Goal: Task Accomplishment & Management: Complete application form

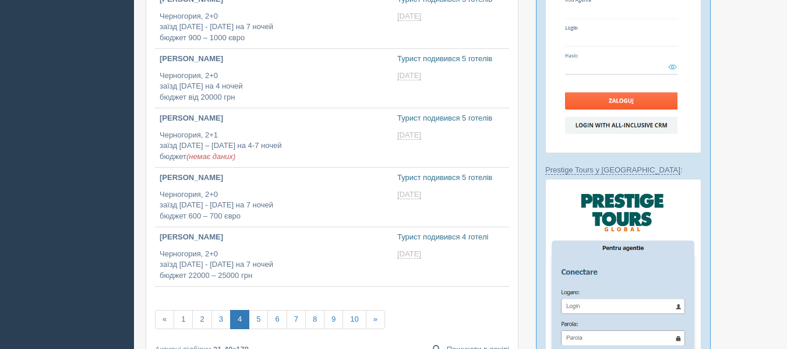
scroll to position [438, 0]
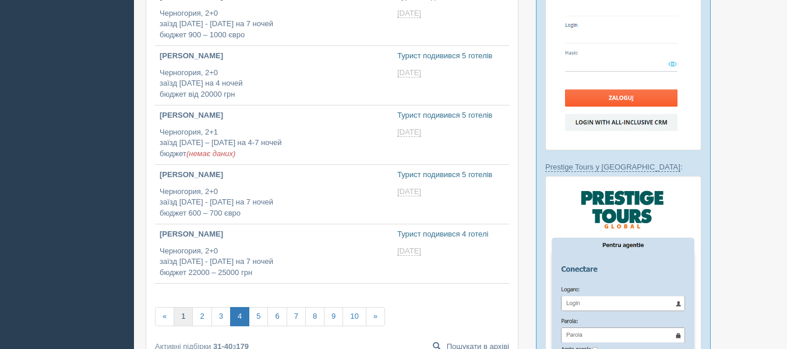
click at [189, 317] on link "1" at bounding box center [183, 316] width 19 height 19
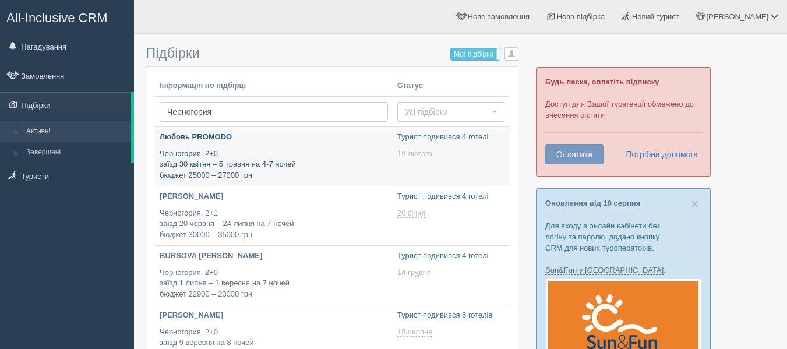
type input "2025-08-13 19:10"
type input "2025-08-13 15:05"
click at [228, 184] on link "Любовь PROMODO Черногория, 2+0 заїзд 30 квітня – 5 травня на 4-7 ночей бюджет 2…" at bounding box center [274, 156] width 238 height 59
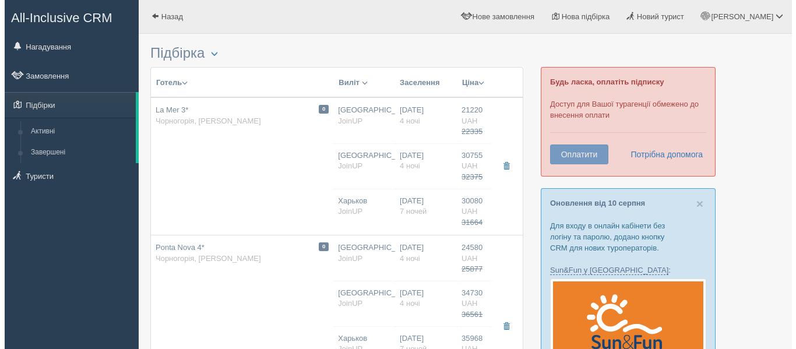
scroll to position [121, 0]
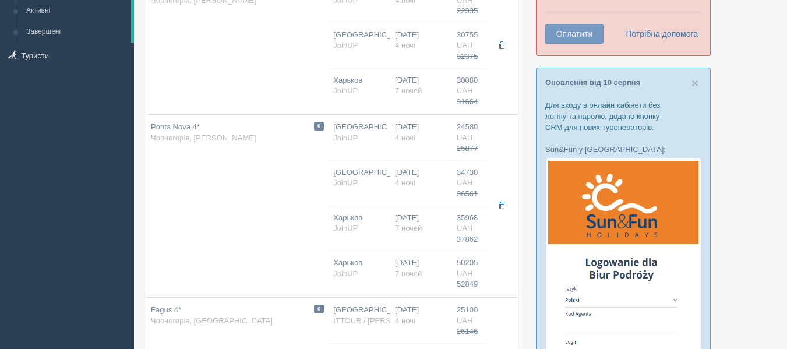
click at [228, 184] on td "0 Ponta Nova 4* Чорногорія, Рафаиловичи" at bounding box center [237, 206] width 182 height 183
type input "Ponta Nova 4*"
type input "https://www.booking.com/hotel/me/ponta-nova.ru.html"
type textarea "+ Отель Ponta Nova расположен в поселке Рафаиловичи, над виллой PONTA, на набер…"
type input "Черногория"
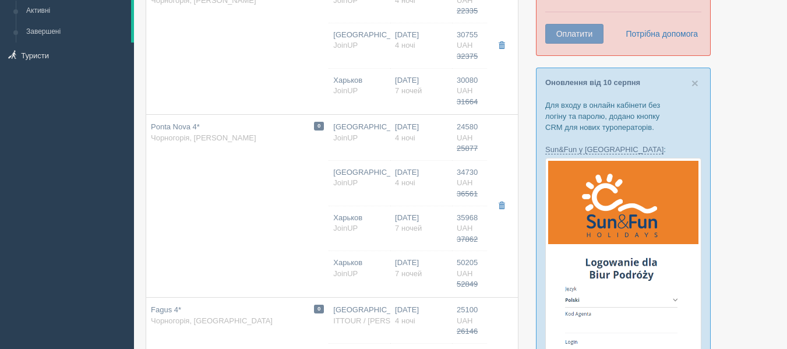
type input "Рафаиловичи"
type input "24580.00"
type input "25877.00"
type input "Киев"
type input "11:15"
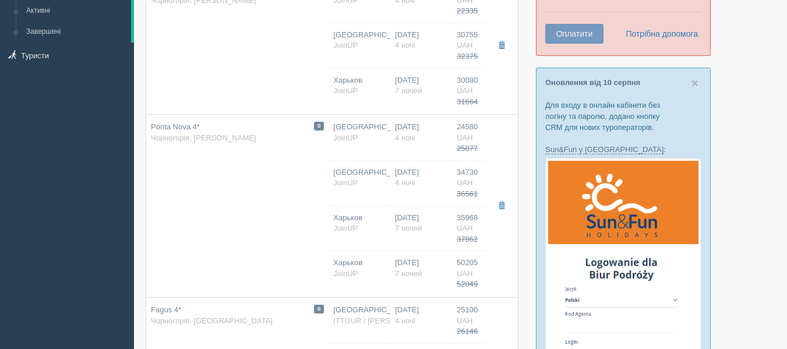
type input "12:25"
type input "13:15"
type input "16:20"
type input "4"
type input "Double+EXB Room SV / DBL"
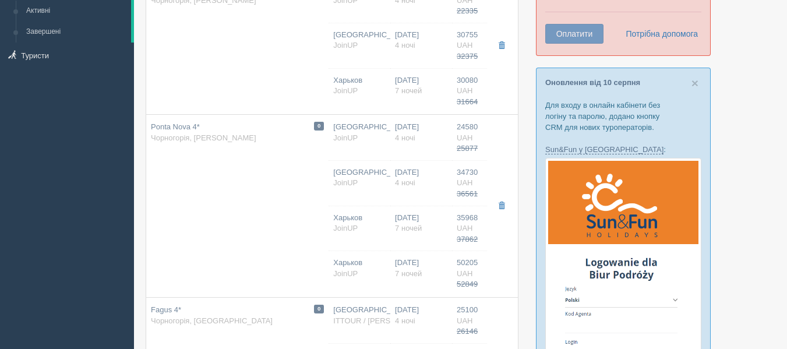
type input "Завтраки"
type input "JoinUP"
type input "https://joinup.ua/hotel/ponta-nova/"
type input "34730.00"
type input "36561.00"
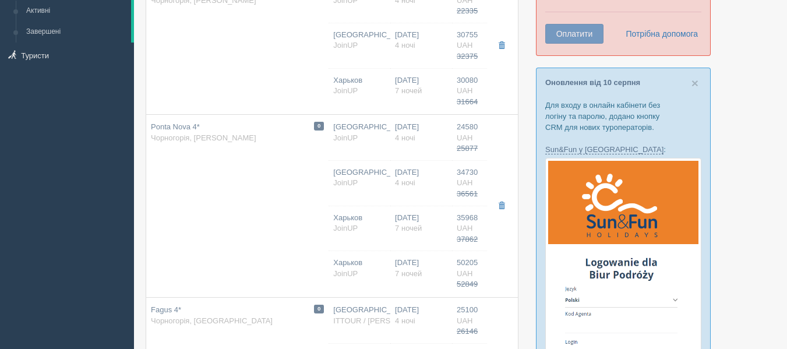
type input "Киев"
type input "11:15"
type input "12:25"
type input "13:15"
type input "16:20"
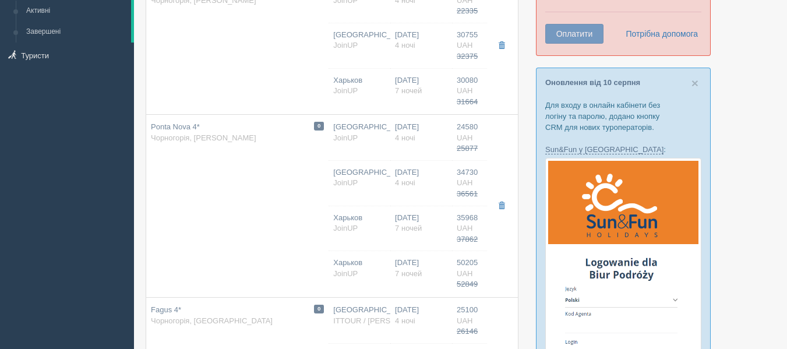
type input "4"
type input "Apartment 04 Sea View / 3 PAX"
type input "Завтраки"
type input "JoinUP"
type input "https://joinup.ua/hotel/ponta-nova/"
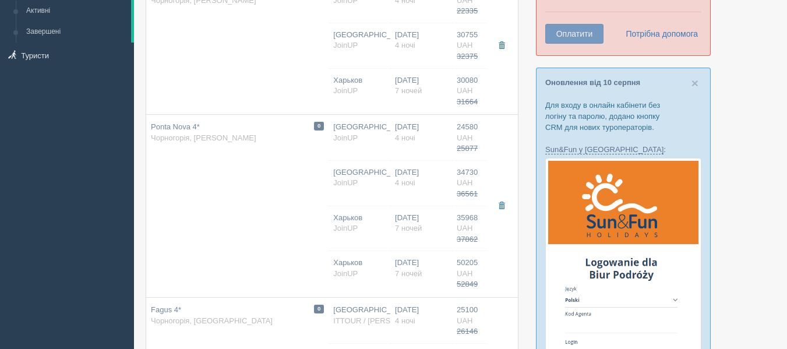
type input "35968.00"
type input "37862.00"
type input "Харьков"
type input "10:10"
type input "11:40"
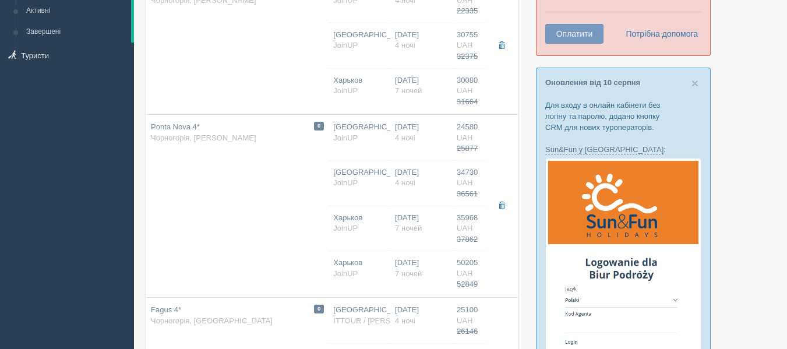
type input "12:30"
type input "15:55"
type input "7"
type input "Double+EXB Room SV / DBL"
type input "Завтраки"
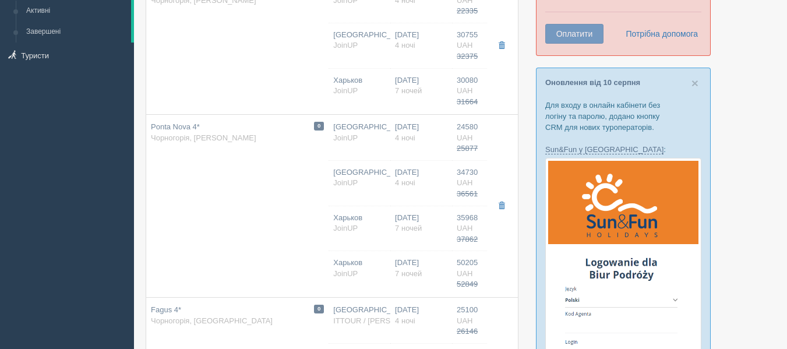
type input "JoinUP"
type input "https://joinup.ua/hotel/ponta-nova/"
type input "50205.00"
type input "52849.00"
type input "Харьков"
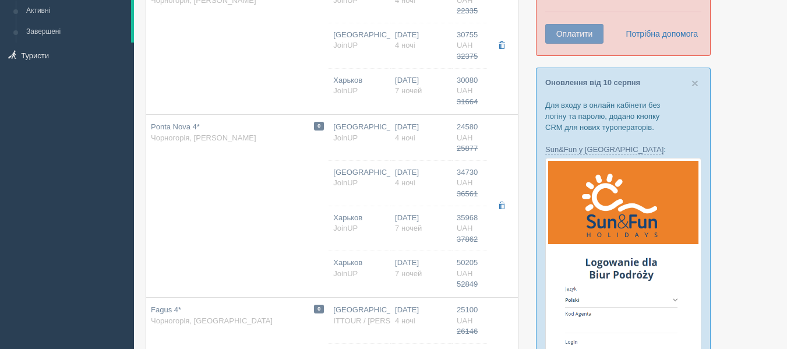
type input "10:10"
type input "11:40"
type input "12:30"
type input "15:55"
type input "7"
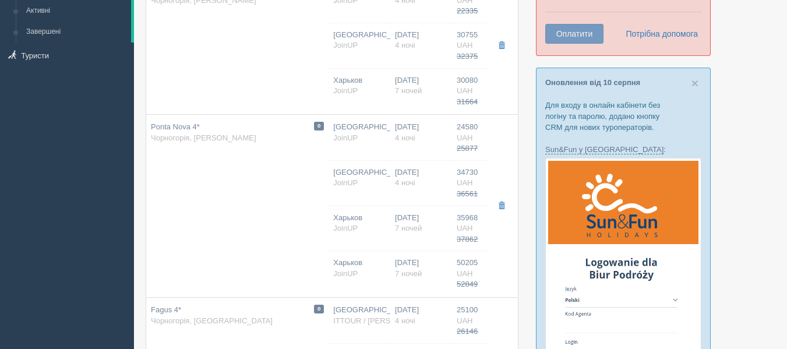
type input "Apartment 04 Sea View / 3 PAX"
type input "Завтраки"
type input "JoinUP"
type input "https://joinup.ua/hotel/ponta-nova/"
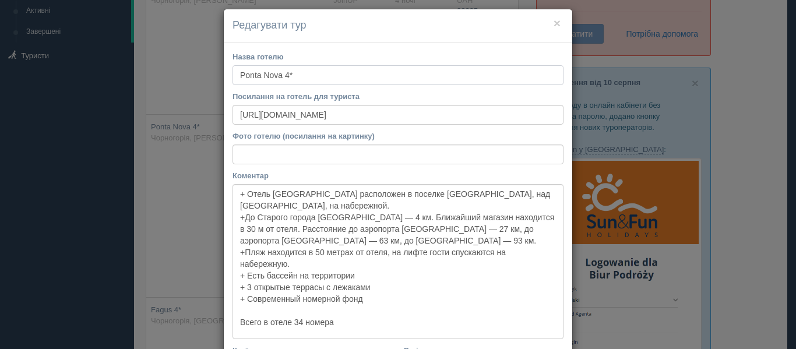
scroll to position [0, 0]
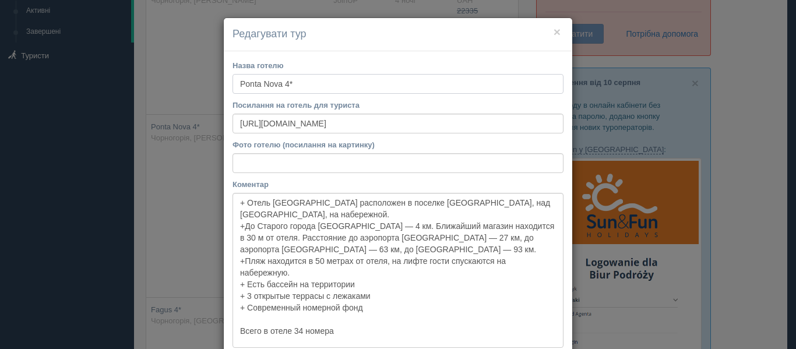
drag, startPoint x: 314, startPoint y: 88, endPoint x: 169, endPoint y: 70, distance: 146.1
click at [169, 70] on div "× Редагувати тур Назва готелю Ponta Nova 4* Посилання на готель для туриста htt…" at bounding box center [398, 174] width 796 height 349
drag, startPoint x: 436, startPoint y: 128, endPoint x: 119, endPoint y: 153, distance: 318.5
click at [119, 153] on div "× Редагувати тур Назва готелю Ponta Nova 4* Посилання на готель для туриста htt…" at bounding box center [398, 174] width 796 height 349
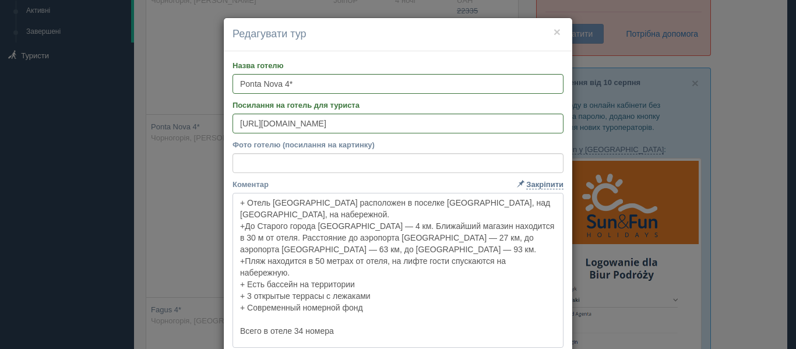
drag, startPoint x: 236, startPoint y: 202, endPoint x: 394, endPoint y: 330, distance: 203.4
click at [394, 330] on textarea "+ Отель Ponta Nova расположен в поселке Рафаиловичи, над виллой PONTA, на набер…" at bounding box center [397, 270] width 331 height 155
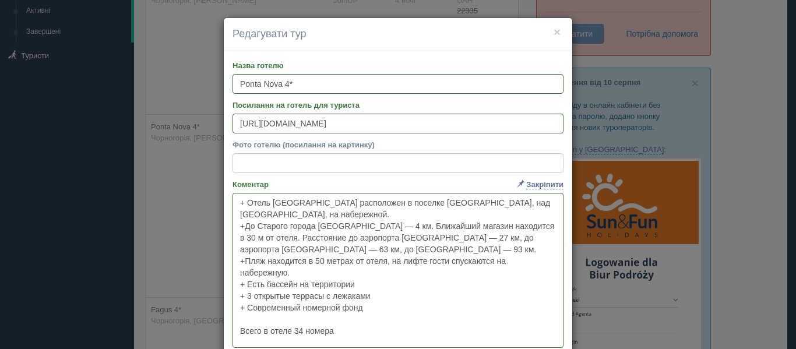
click at [548, 34] on h4 "Редагувати тур" at bounding box center [397, 34] width 331 height 15
click at [553, 34] on button "×" at bounding box center [556, 32] width 7 height 12
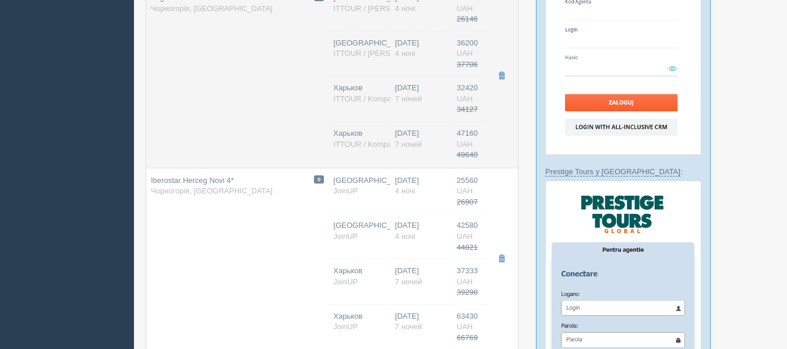
scroll to position [432, 0]
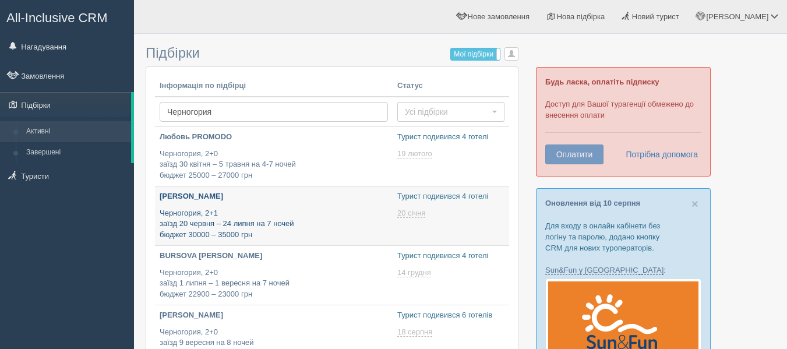
type input "[DATE] 20:55"
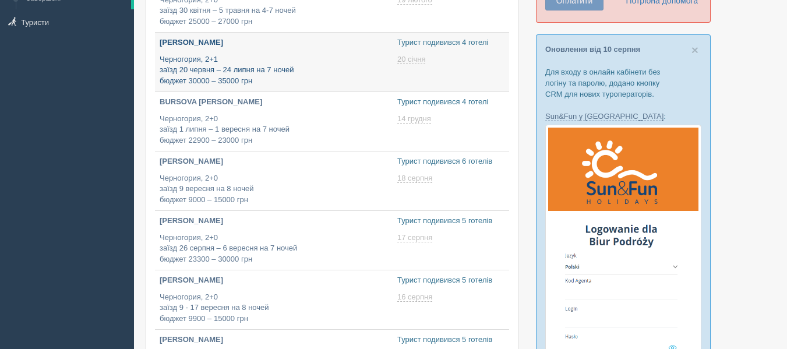
type input "[DATE] 22:15"
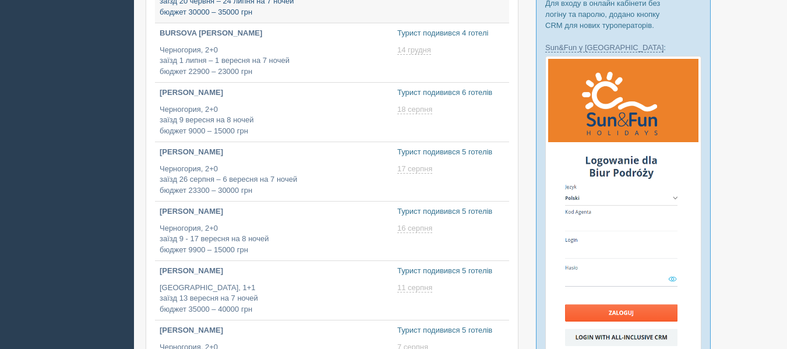
type input "[DATE] 17:05"
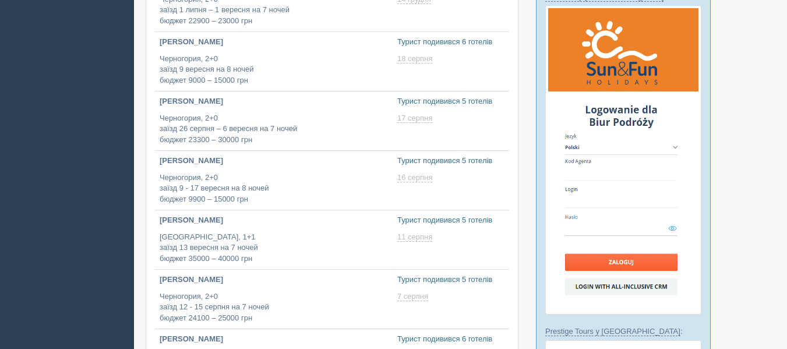
scroll to position [274, 0]
type input "[DATE] 18:05"
click at [246, 217] on p "[PERSON_NAME]" at bounding box center [274, 219] width 228 height 11
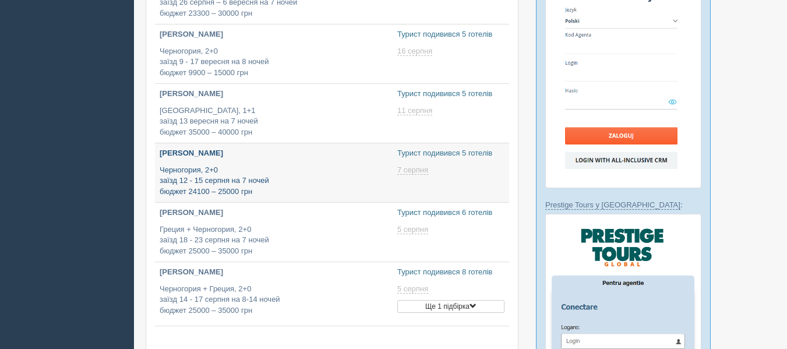
type input "2025-08-13 11:50"
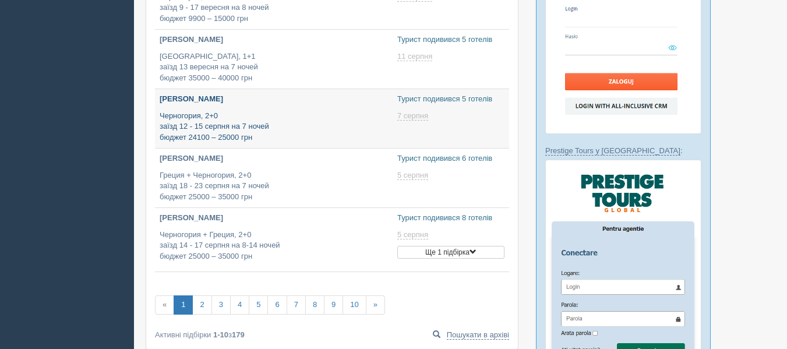
scroll to position [455, 0]
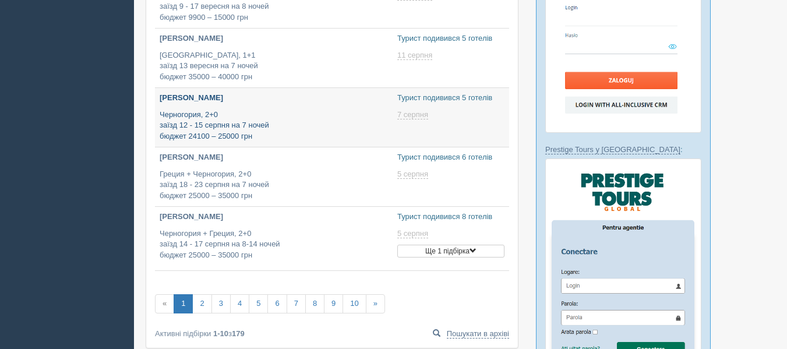
type input "2025-08-13 13:55"
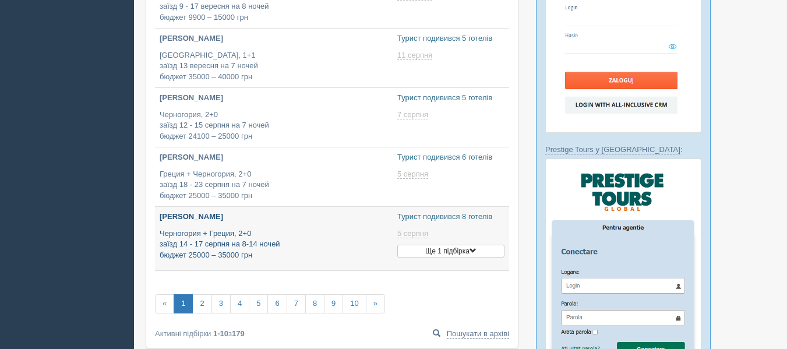
type input "2025-08-13 13:15"
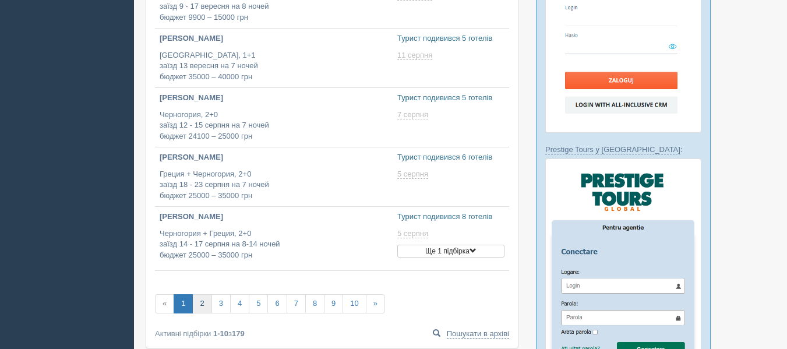
click at [205, 305] on link "2" at bounding box center [201, 303] width 19 height 19
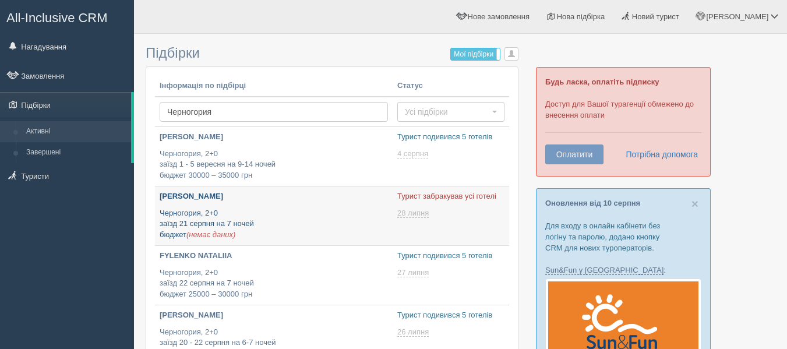
type input "2025-08-13 18:20"
type input "2025-08-13 12:55"
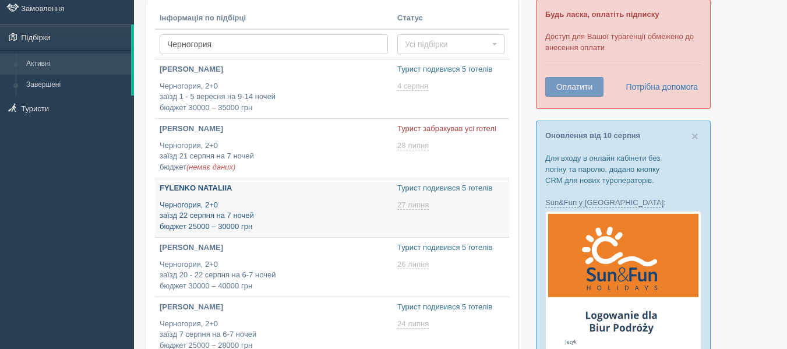
type input "[DATE] 14:35"
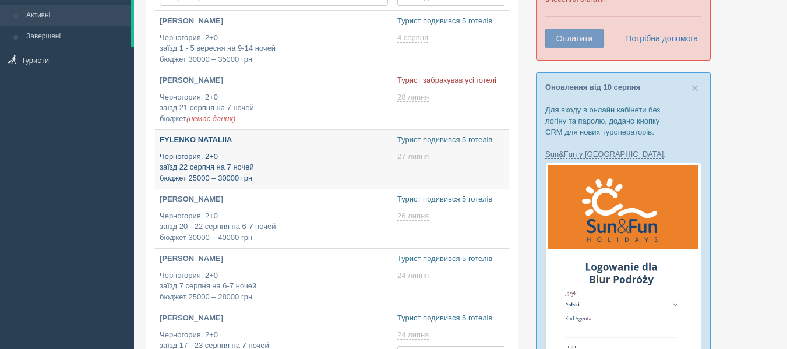
scroll to position [117, 0]
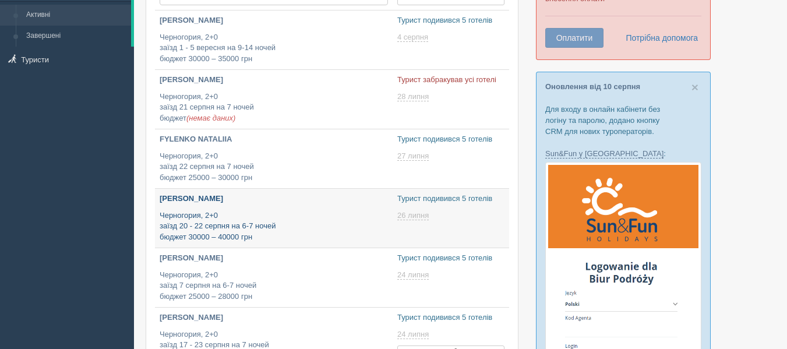
click at [305, 222] on p "Черногория, 2+0 заїзд 20 - 22 серпня на 6-7 ночей бюджет 30000 – 40000 грн" at bounding box center [274, 226] width 228 height 33
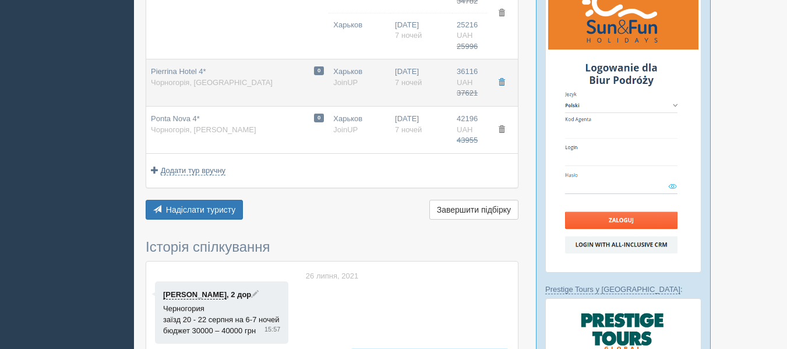
scroll to position [316, 0]
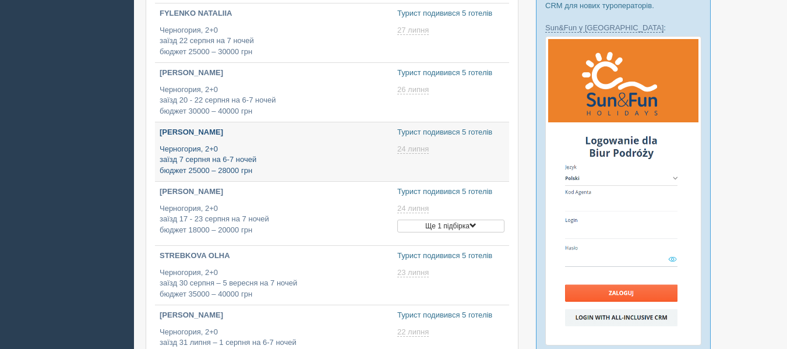
type input "[DATE] 13:20"
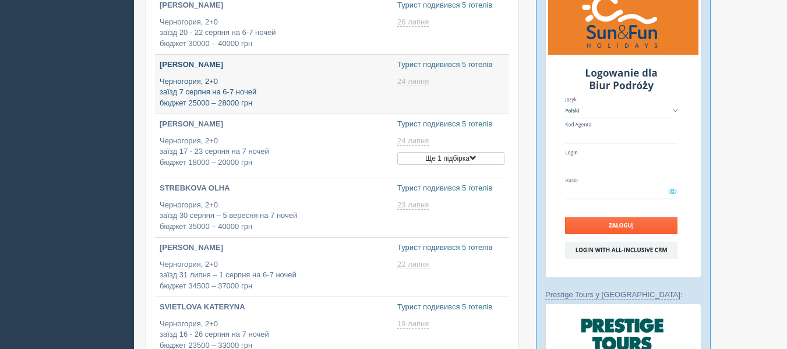
type input "[DATE] 14:20"
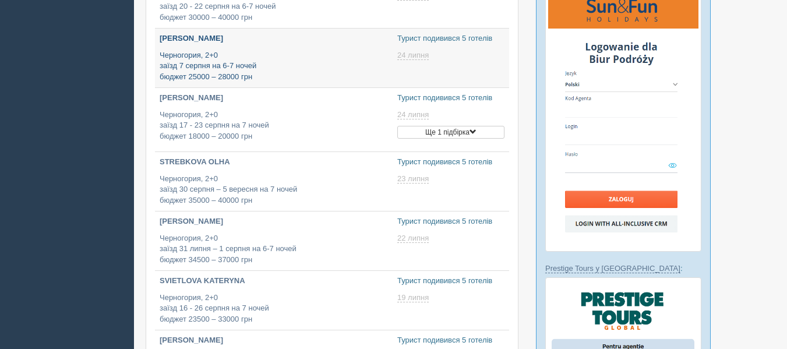
type input "[DATE] 19:00"
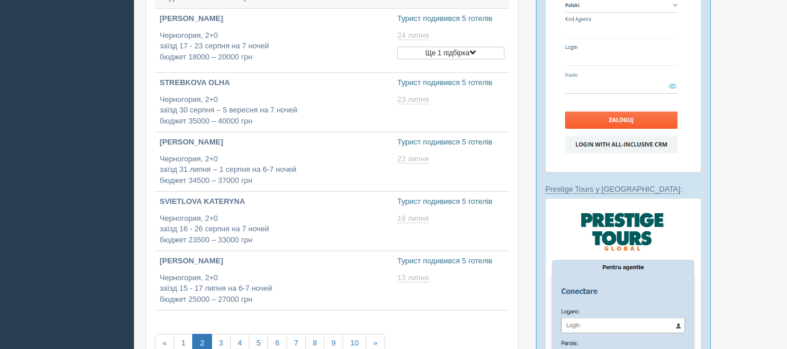
type input "[DATE] 18:30"
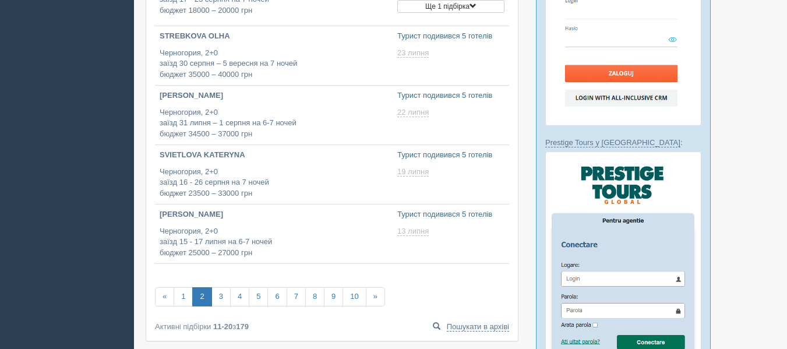
type input "[DATE] 14:05"
click at [224, 299] on link "3" at bounding box center [220, 296] width 19 height 19
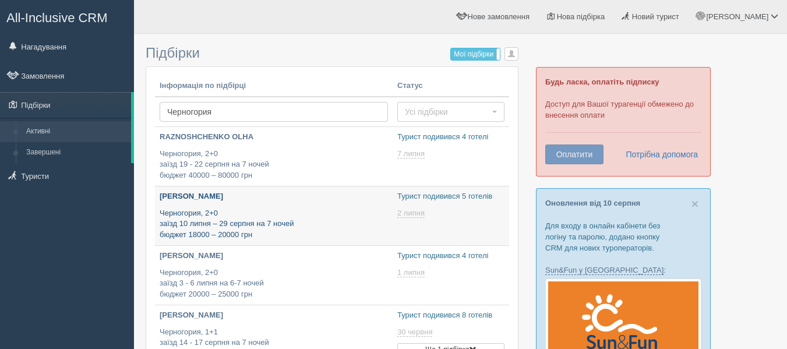
type input "[DATE] 14:55"
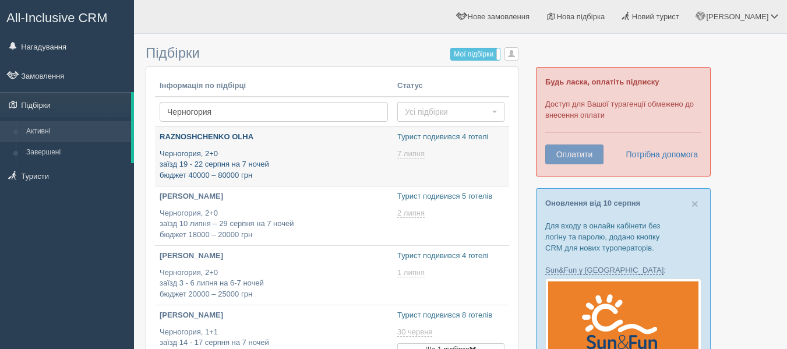
type input "[DATE] 19:15"
click at [312, 159] on p "Черногория, 2+0 заїзд 19 - 22 серпня на 7 ночей бюджет 40000 – 80000 грн" at bounding box center [274, 165] width 228 height 33
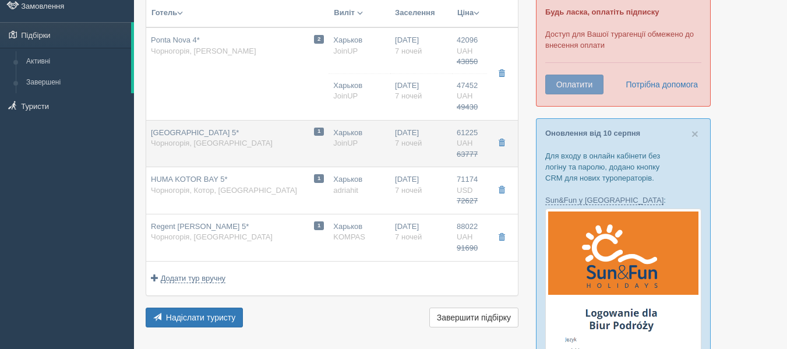
scroll to position [73, 0]
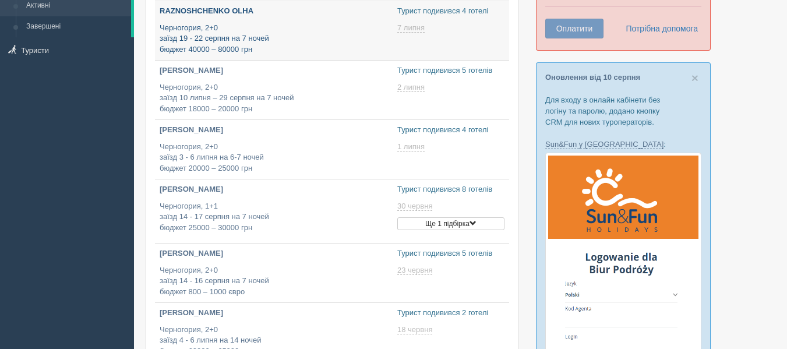
type input "[DATE] 16:05"
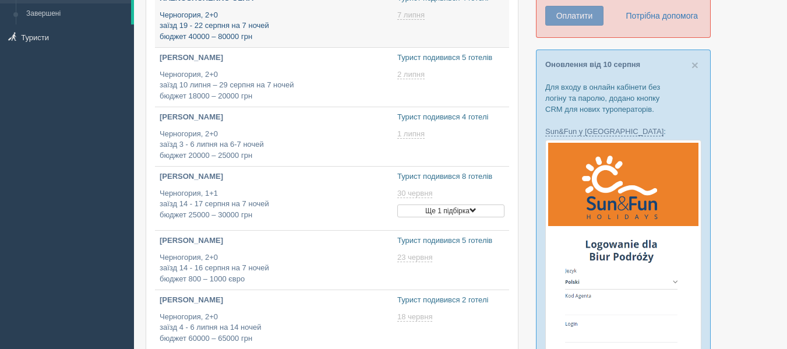
type input "2025-08-13 19:40"
type input "2025-08-13 13:20"
type input "2025-08-13 18:20"
type input "2025-08-13 19:25"
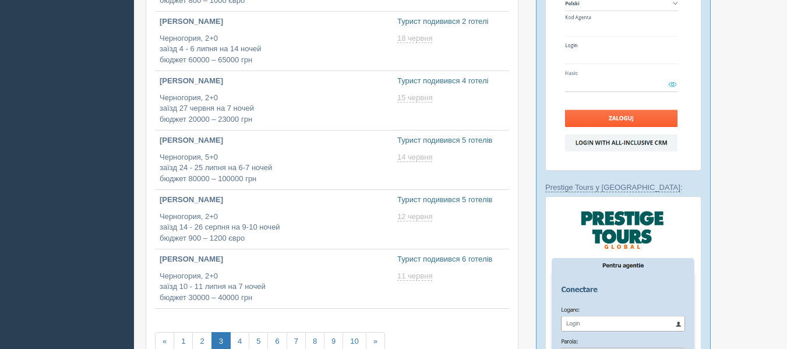
type input "2025-08-13 13:15"
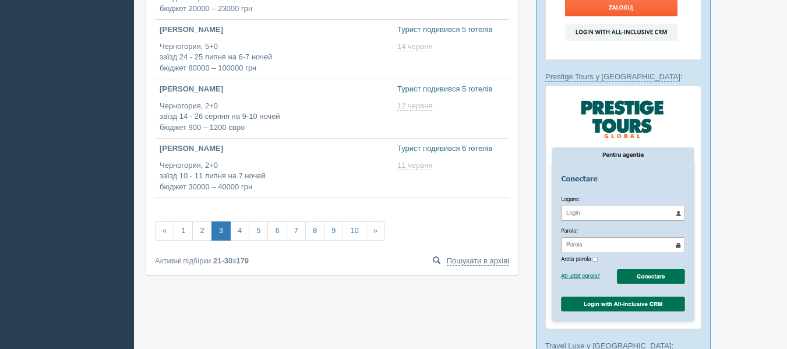
scroll to position [531, 0]
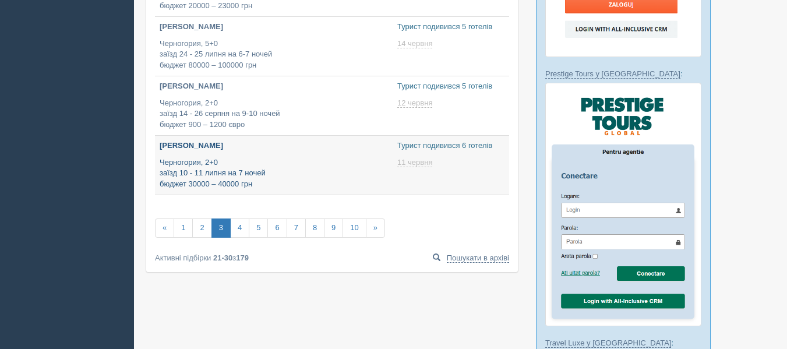
type input "2025-08-13 12:40"
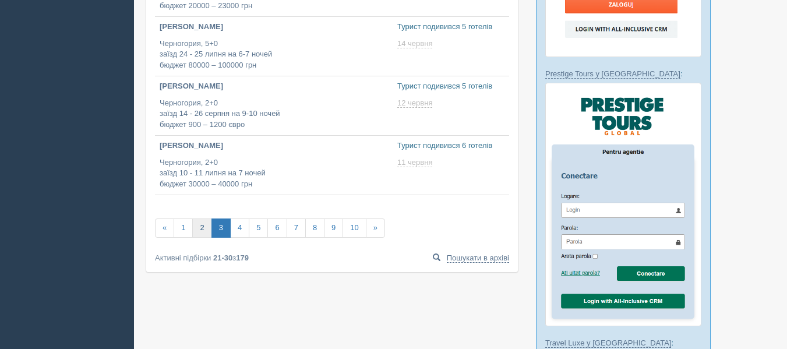
click at [196, 227] on link "2" at bounding box center [201, 227] width 19 height 19
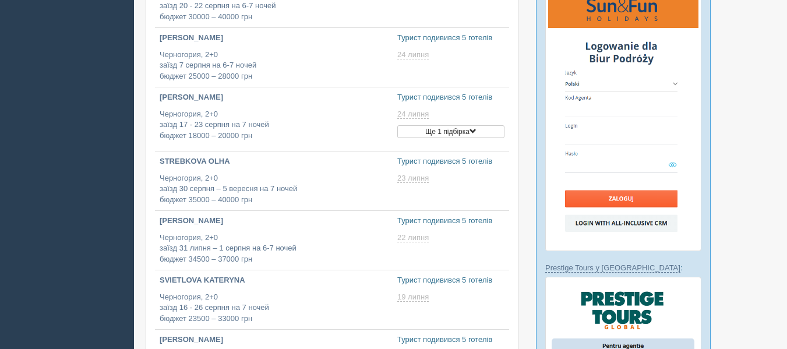
type input "2025-08-13 18:30"
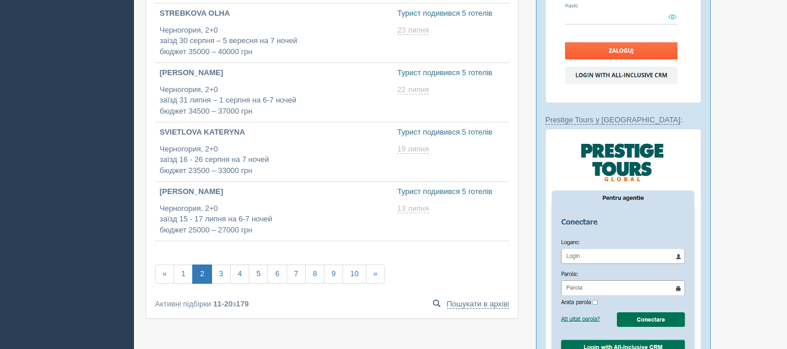
type input "2025-08-13 14:05"
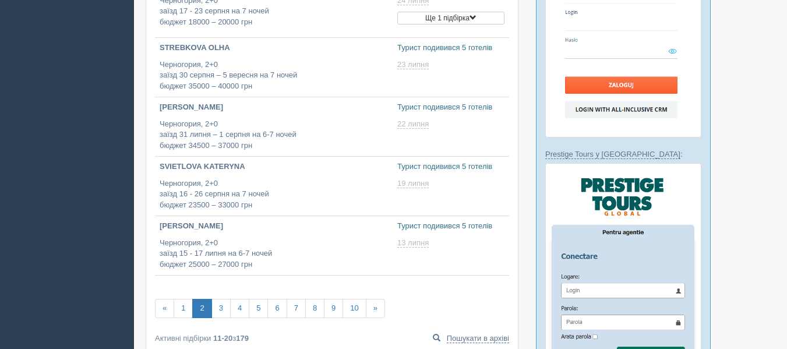
scroll to position [452, 0]
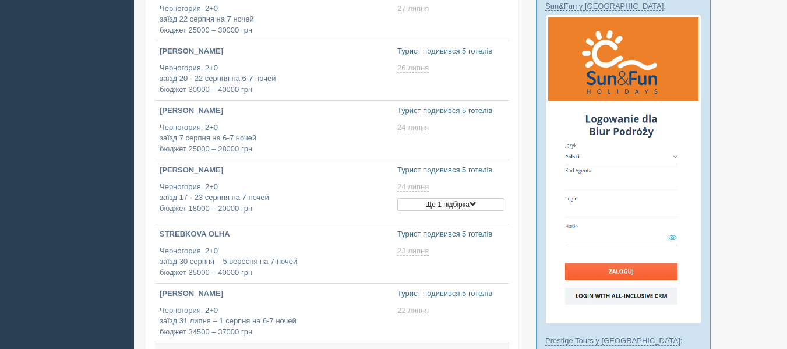
type input "2025-08-13 13:20"
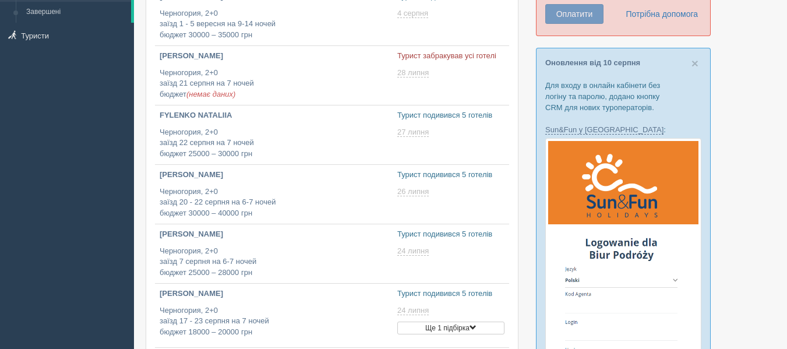
type input "2025-08-13 16:55"
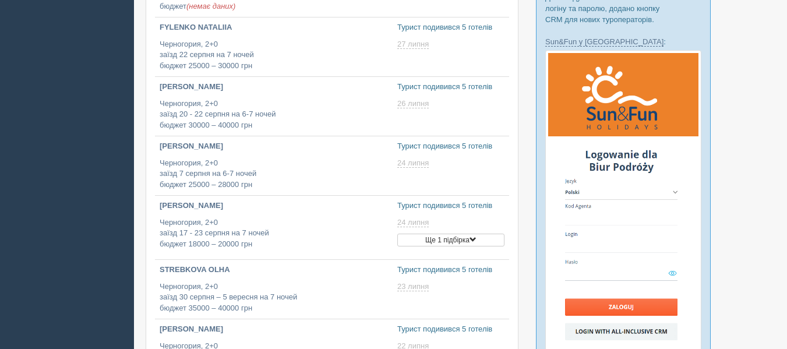
type input "2025-08-13 14:35"
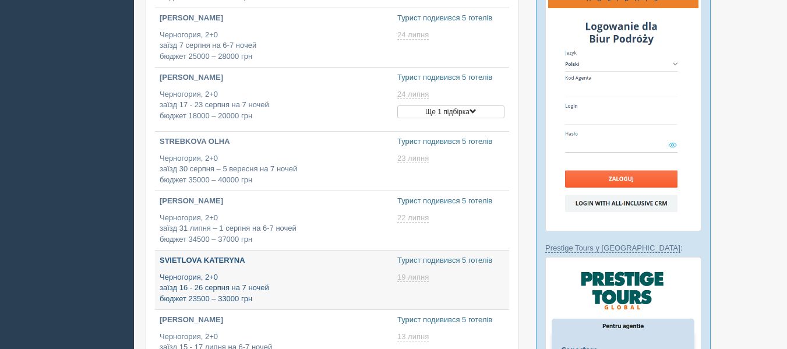
type input "2025-08-13 14:20"
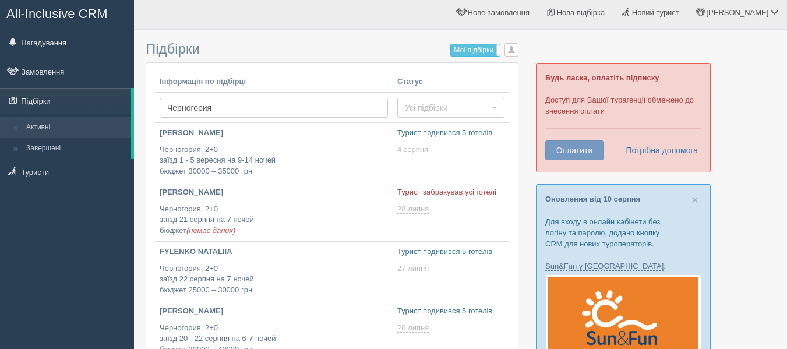
scroll to position [0, 0]
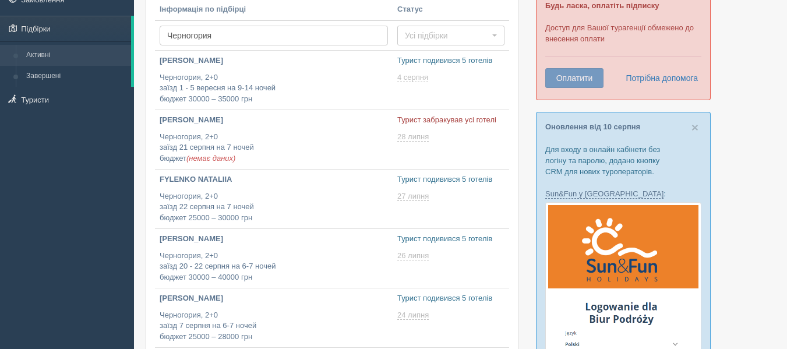
type input "2025-08-13 18:20"
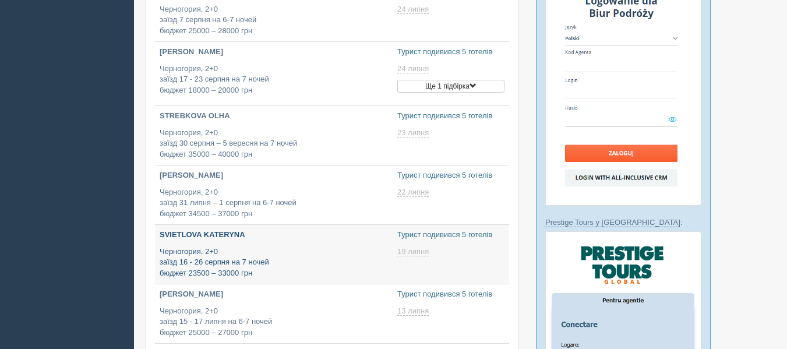
type input "2025-08-13 19:00"
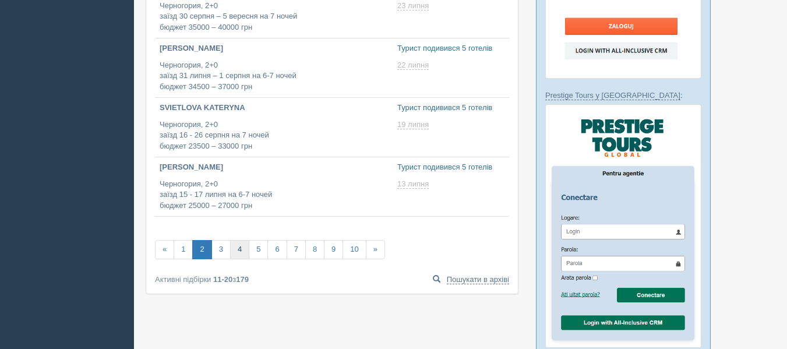
scroll to position [511, 0]
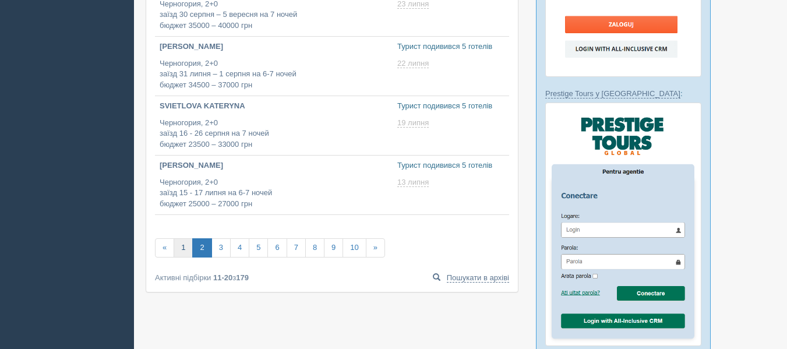
click at [184, 245] on link "1" at bounding box center [183, 247] width 19 height 19
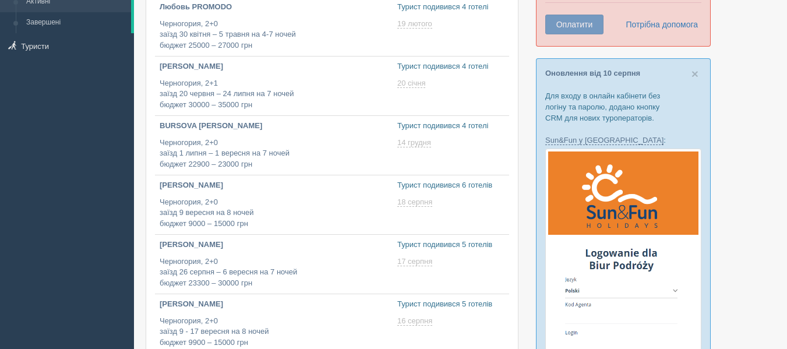
type input "[DATE] 22:15"
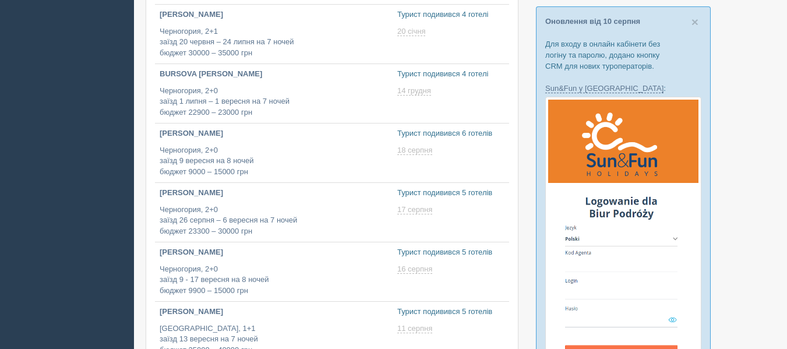
type input "[DATE] 17:05"
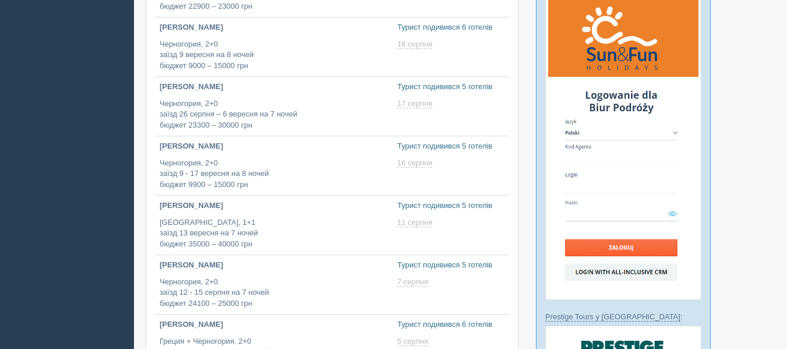
type input "[DATE] 18:05"
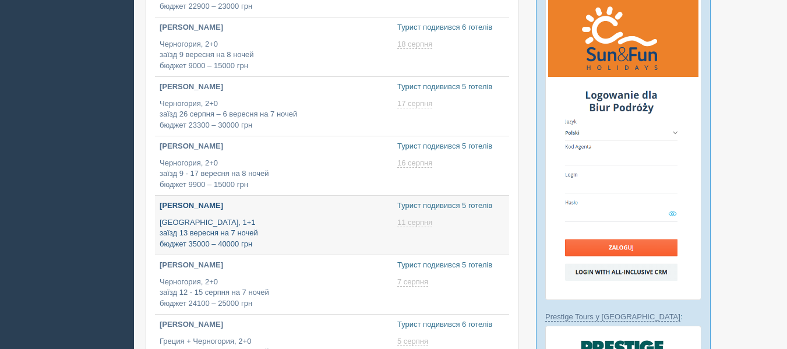
click at [241, 227] on p "[GEOGRAPHIC_DATA], 1+1 заїзд 13 вересня на 7 ночей бюджет 35000 – 40000 грн" at bounding box center [274, 233] width 228 height 33
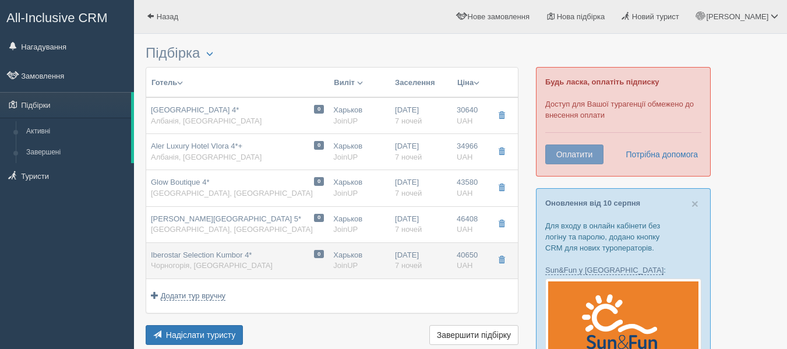
click at [247, 256] on span "Iberostar Selection Kumbor 4*" at bounding box center [201, 255] width 101 height 9
type input "Iberostar Selection Kumbor 4*"
type input "https://www.booking.com/hotel/me/carine-kumbor.ru.html"
type textarea "+ Отель находится в местечке Кумбор + В холле и на территории отеля — дизайнерс…"
type input "Черногория"
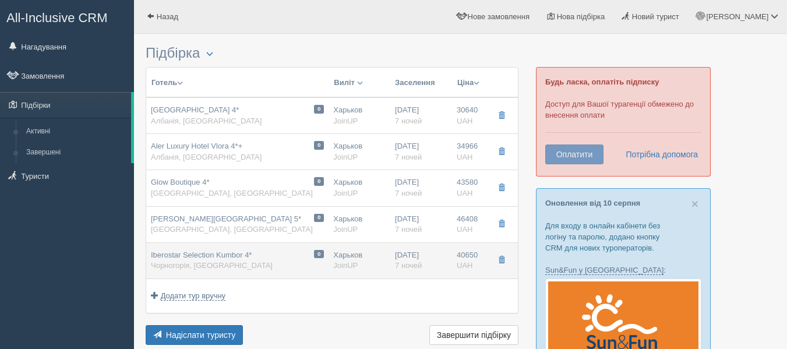
type input "Кумбор"
type input "40650.00"
type input "Харьков"
type input "07:45"
type input "09:25"
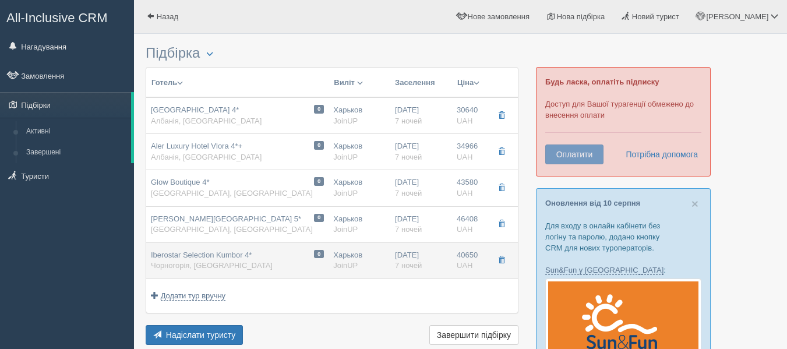
type input "07:30"
type input "10:55"
type input "7"
type input "Deluxe Side Sea View / DBL"
type input "Завтраки + ужины"
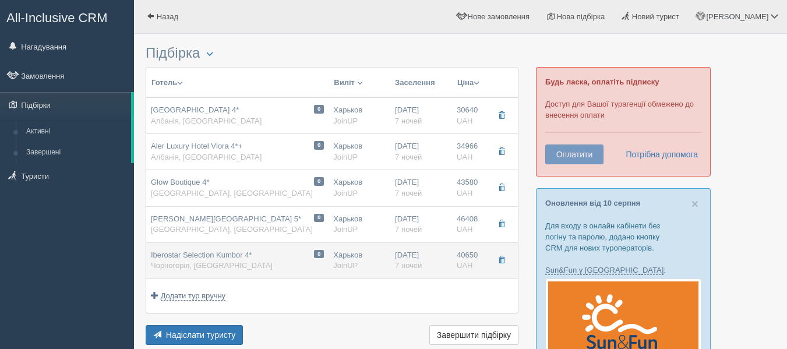
type input "JoinUP"
type input "https://joinup.ua/hotel/iberostar-selection-kumbor/"
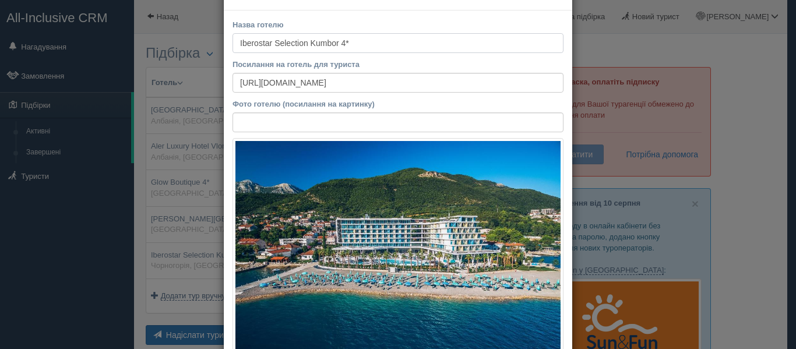
scroll to position [40, 0]
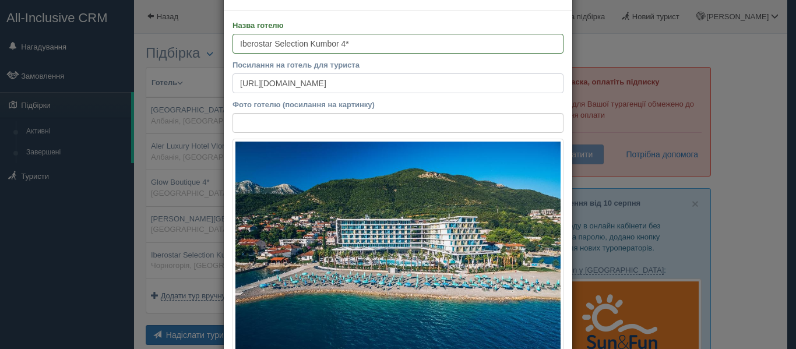
drag, startPoint x: 456, startPoint y: 93, endPoint x: 179, endPoint y: 83, distance: 276.3
click at [179, 83] on div "× Редагувати тур Назва готелю Iberostar Selection Kumbor 4* Посилання на готель…" at bounding box center [398, 174] width 796 height 349
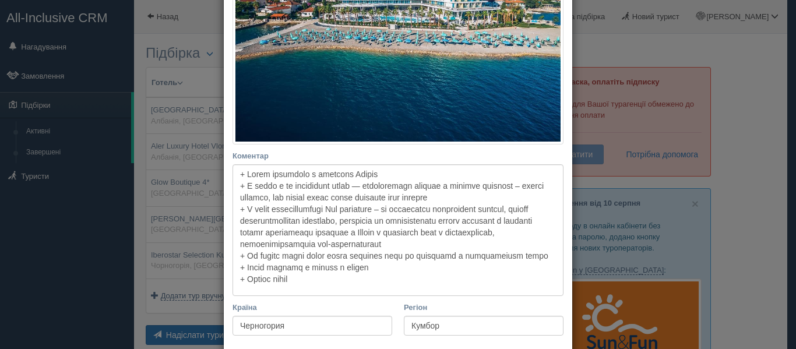
scroll to position [285, 0]
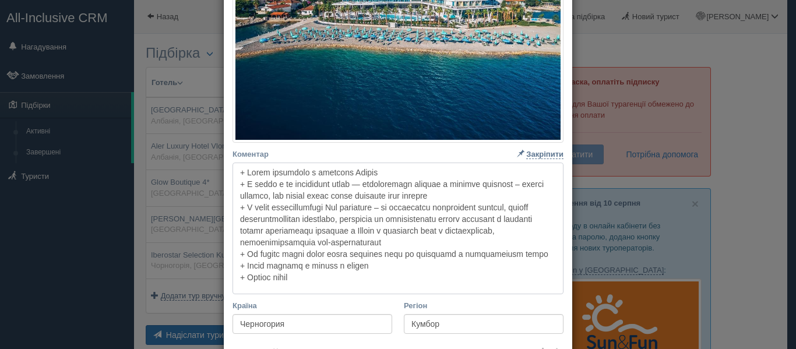
drag, startPoint x: 401, startPoint y: 270, endPoint x: 204, endPoint y: 113, distance: 252.1
click at [204, 113] on div "× Редагувати тур Назва готелю Iberostar Selection Kumbor 4* Посилання на готель…" at bounding box center [398, 174] width 796 height 349
drag, startPoint x: 332, startPoint y: 287, endPoint x: 197, endPoint y: 91, distance: 237.5
click at [197, 91] on div "× Редагувати тур Назва готелю Iberostar Selection Kumbor 4* Посилання на готель…" at bounding box center [398, 174] width 796 height 349
